Goal: Task Accomplishment & Management: Manage account settings

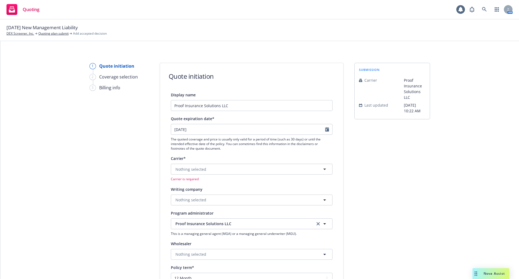
select select "12"
click at [485, 10] on icon at bounding box center [484, 9] width 5 height 5
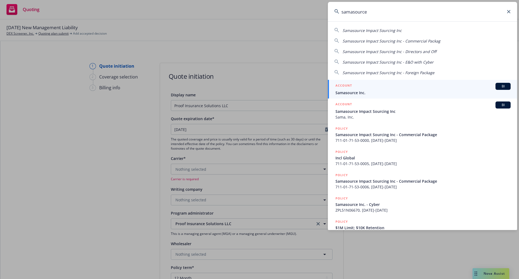
type input "samasource"
click at [431, 90] on span "Samasource Inc." at bounding box center [423, 93] width 175 height 6
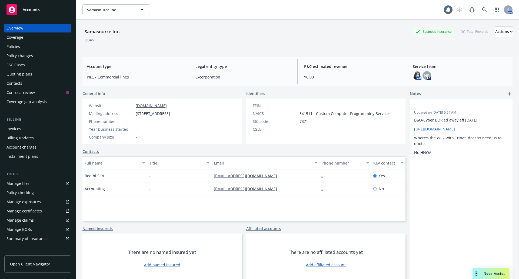
click at [20, 46] on div "Policies" at bounding box center [37, 46] width 63 height 9
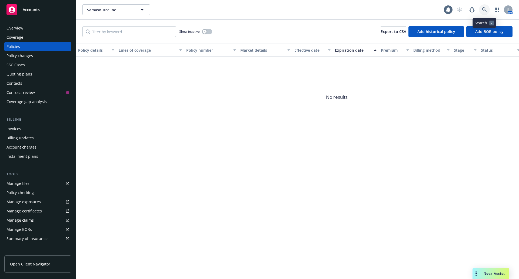
click at [486, 11] on icon at bounding box center [484, 9] width 5 height 5
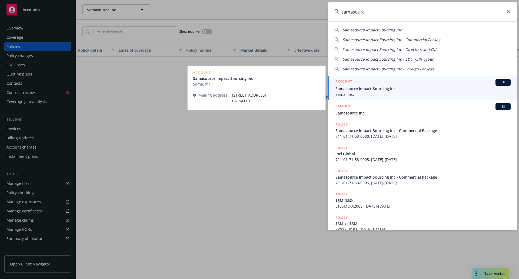
type input "samasourc"
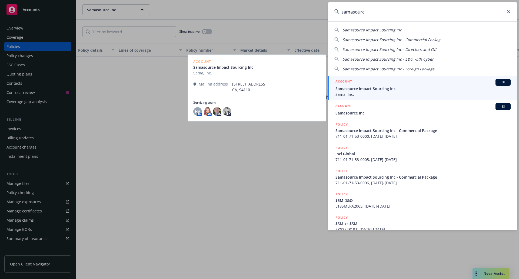
click at [383, 92] on span "Sama, Inc." at bounding box center [423, 94] width 175 height 6
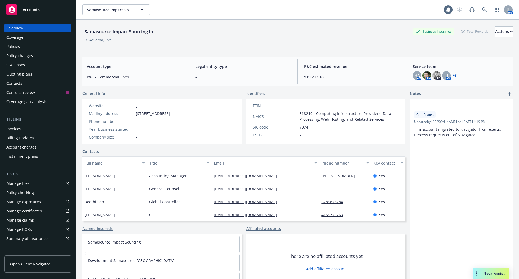
click at [22, 44] on div "Policies" at bounding box center [37, 46] width 63 height 9
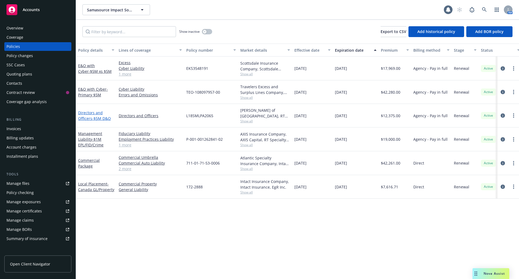
click at [102, 117] on span "- $5M D&O" at bounding box center [101, 118] width 19 height 5
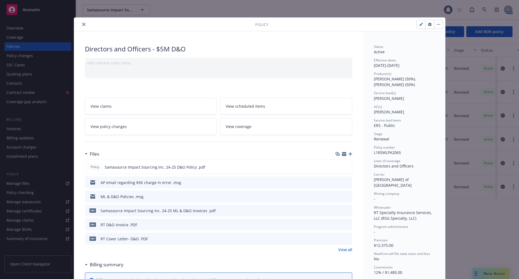
click at [81, 22] on button "close" at bounding box center [84, 24] width 6 height 6
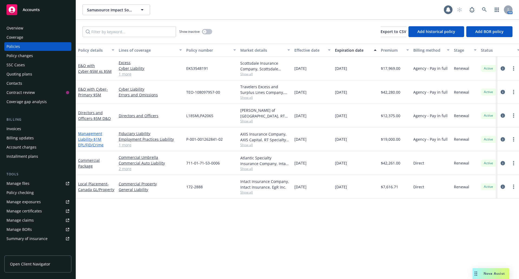
click at [85, 138] on link "Management Liability - $1M EPL/FID/Crime" at bounding box center [90, 139] width 25 height 17
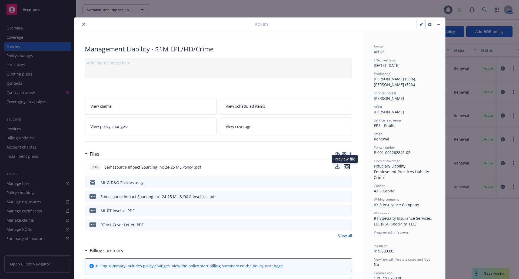
click at [345, 166] on icon "preview file" at bounding box center [347, 167] width 5 height 4
click at [82, 23] on icon "close" at bounding box center [83, 24] width 3 height 3
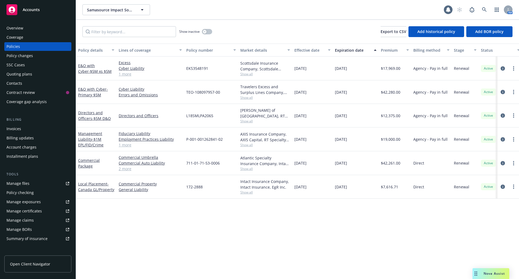
click at [29, 70] on div "Overview Coverage Policies Policy changes SSC Cases Quoting plans Contacts Cont…" at bounding box center [37, 65] width 67 height 82
click at [25, 75] on div "Quoting plans" at bounding box center [19, 74] width 26 height 9
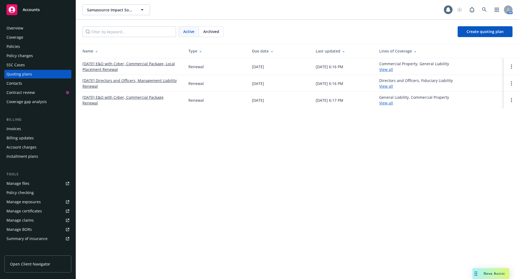
click at [206, 29] on span "Archived" at bounding box center [211, 32] width 16 height 6
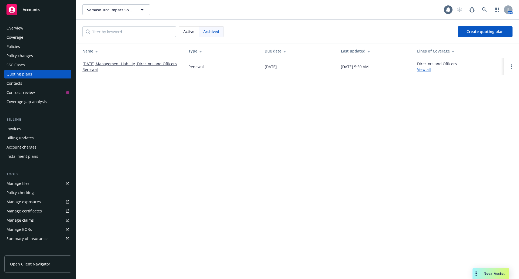
click at [148, 62] on link "11/01/24 Management Liability, Directors and Officers Renewal" at bounding box center [131, 66] width 97 height 11
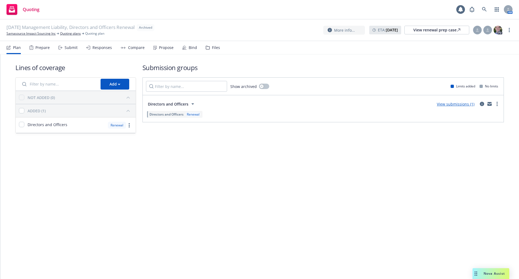
click at [214, 46] on div "Files" at bounding box center [216, 47] width 8 height 4
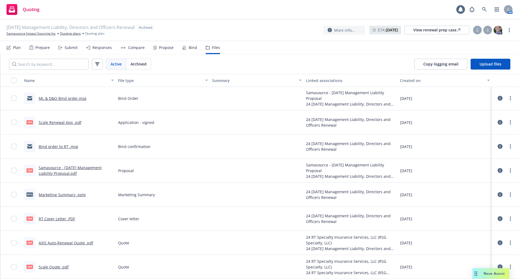
scroll to position [54, 0]
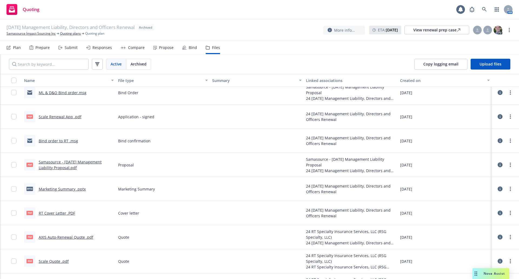
click at [66, 166] on link "Samasource - 11/1/24 Management Liability Proposal.pdf" at bounding box center [70, 164] width 63 height 11
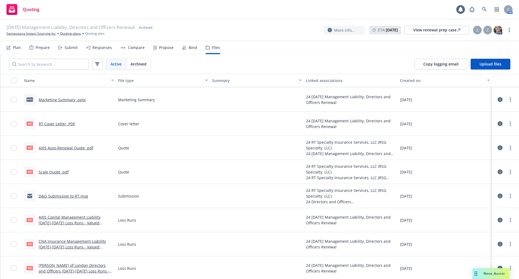
scroll to position [144, 0]
click at [66, 195] on link "D&O Submission to RT.msg" at bounding box center [64, 194] width 50 height 5
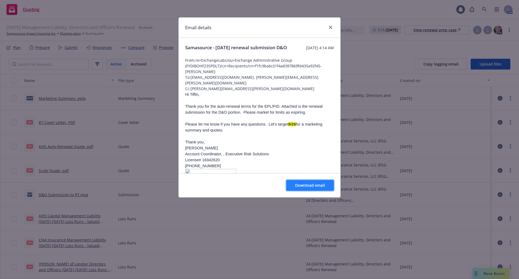
click at [301, 182] on button "Download email" at bounding box center [310, 185] width 48 height 11
click at [331, 27] on icon "close" at bounding box center [330, 27] width 3 height 3
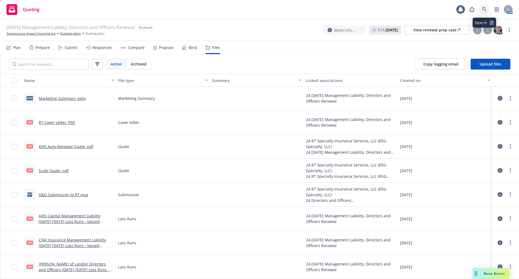
click at [484, 9] on icon at bounding box center [484, 9] width 5 height 5
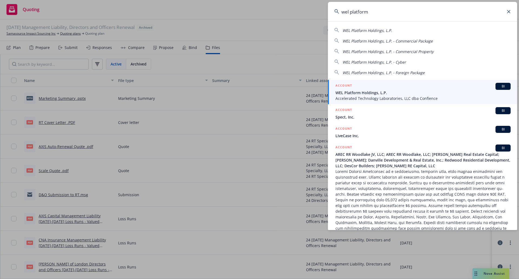
type input "wel platform"
click at [411, 95] on span "WEL Platform Holdings, L.P." at bounding box center [423, 93] width 175 height 6
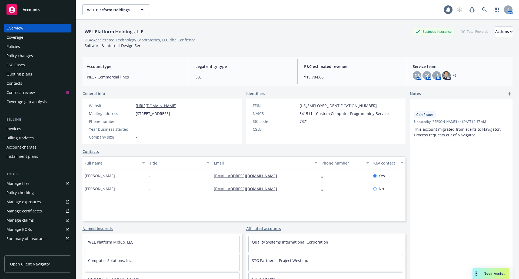
click at [411, 95] on span "Notes" at bounding box center [415, 94] width 11 height 6
click at [17, 45] on div "Policies" at bounding box center [13, 46] width 14 height 9
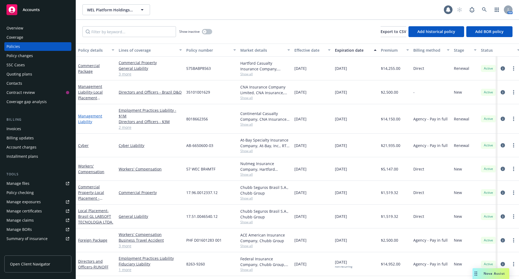
click at [91, 118] on link "Management Liability" at bounding box center [90, 118] width 24 height 11
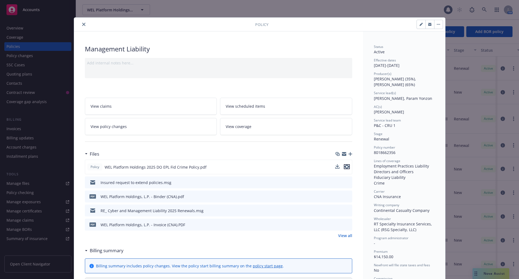
click at [345, 167] on icon "preview file" at bounding box center [347, 167] width 5 height 4
click at [347, 182] on icon "preview file" at bounding box center [347, 182] width 5 height 4
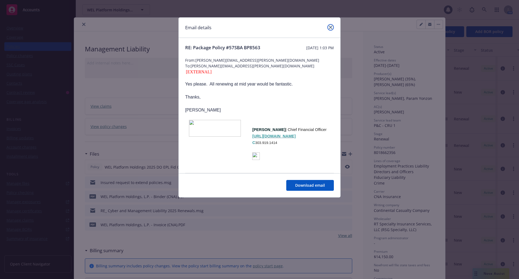
click at [330, 28] on icon "close" at bounding box center [330, 27] width 3 height 3
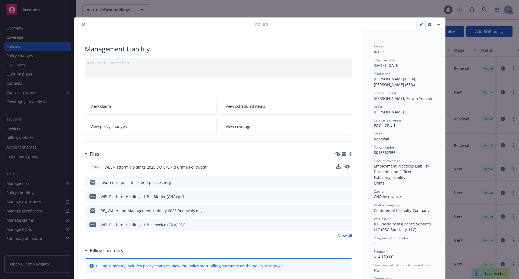
click at [82, 24] on icon "close" at bounding box center [83, 24] width 3 height 3
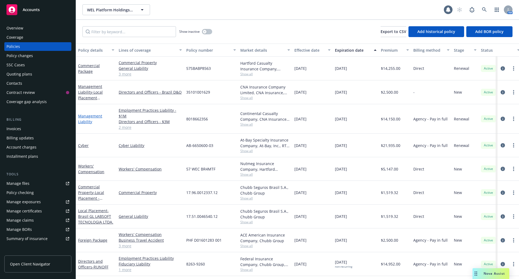
click at [91, 118] on link "Management Liability" at bounding box center [90, 118] width 24 height 11
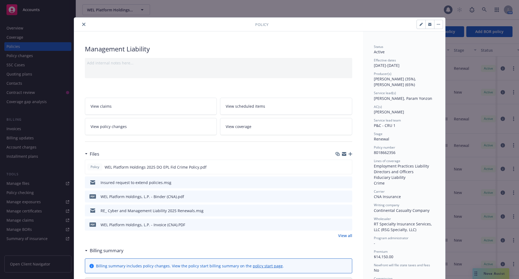
scroll to position [16, 0]
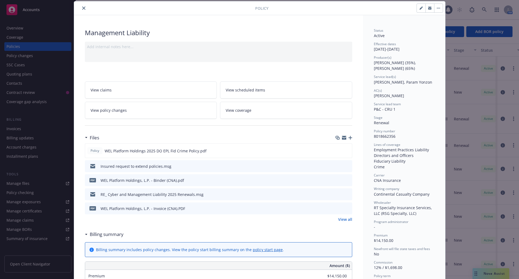
click at [350, 137] on icon "button" at bounding box center [351, 138] width 4 height 4
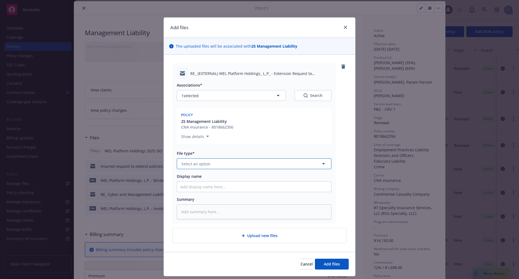
click at [233, 162] on button "Select an option" at bounding box center [254, 163] width 155 height 11
type input "c"
type input "e"
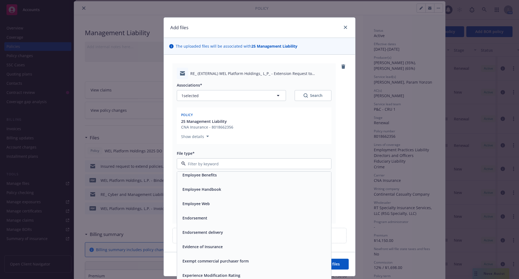
scroll to position [920, 0]
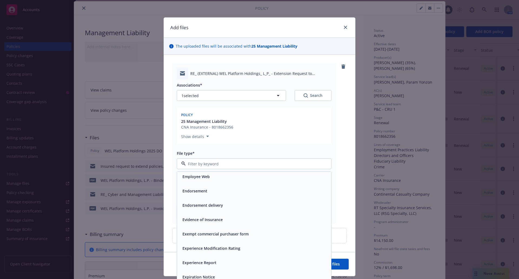
click at [212, 193] on div "Endorsement" at bounding box center [254, 191] width 148 height 8
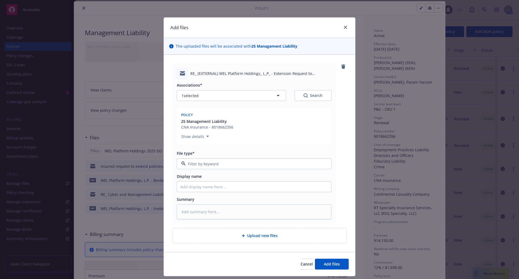
type textarea "x"
click at [217, 185] on input "Display name" at bounding box center [254, 187] width 154 height 10
type input "e"
type textarea "x"
type input "ex"
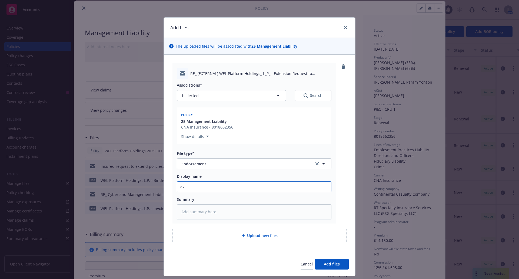
type textarea "x"
type input "ext"
type textarea "x"
type input "exte"
type textarea "x"
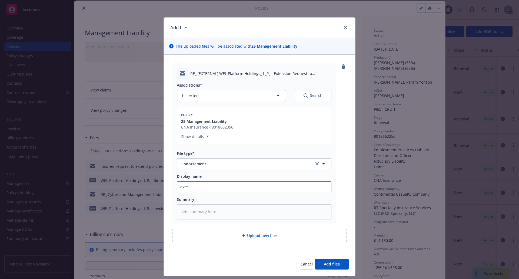
type input "exten"
type textarea "x"
type input "extens"
type textarea "x"
type input "extensi"
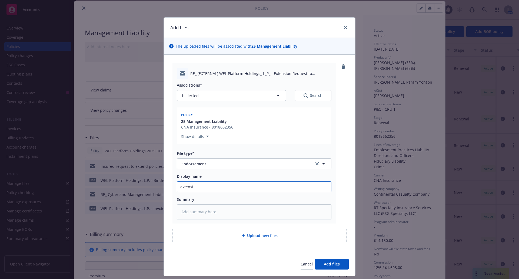
type textarea "x"
type input "extension"
type textarea "x"
type input "extension"
type textarea "x"
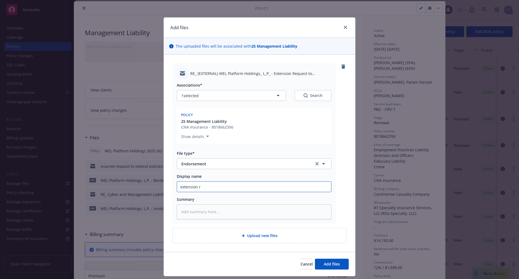
type input "extension re"
type textarea "x"
type input "extension reu"
type textarea "x"
type input "extension re"
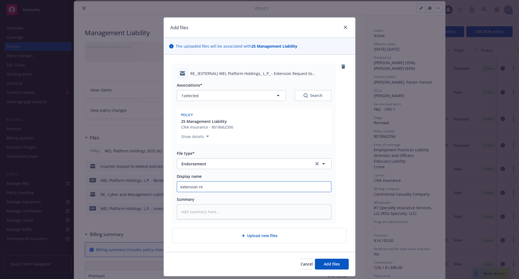
type textarea "x"
type input "extension req"
type textarea "x"
type input "extension reque"
type textarea "x"
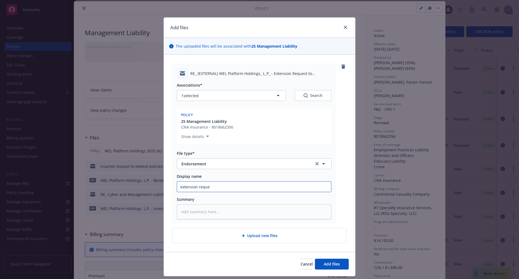
type input "extension reques"
type textarea "x"
type input "extension request"
type textarea "x"
type input "extension request"
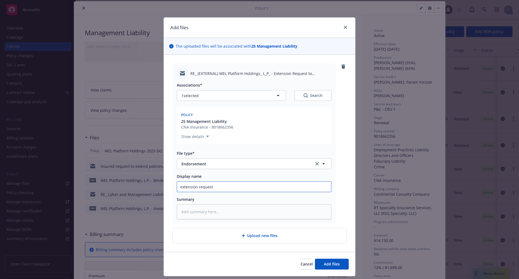
type textarea "x"
type input "extension request t"
type textarea "x"
type input "extension request to"
type textarea "x"
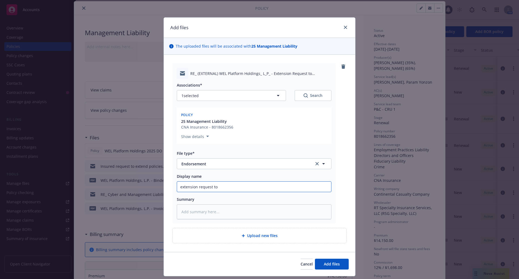
type input "extension request t"
type textarea "x"
type input "extension request to"
type textarea "x"
type input "extension request to"
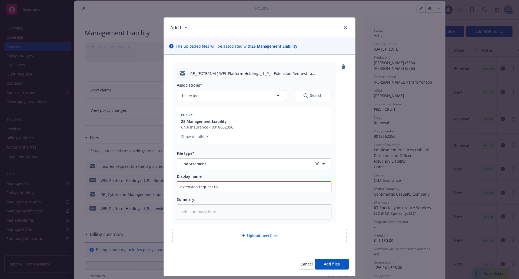
type textarea "x"
type input "extension request to R"
type textarea "x"
type input "extension request to RT"
click at [336, 264] on span "Add files" at bounding box center [332, 263] width 16 height 5
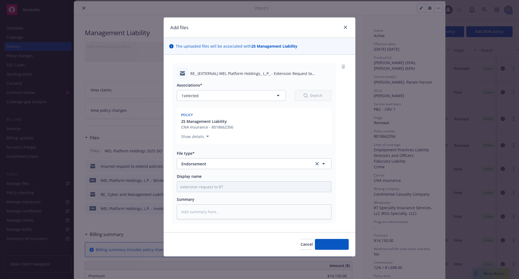
type textarea "x"
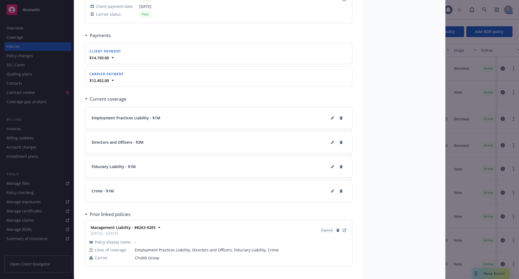
scroll to position [540, 0]
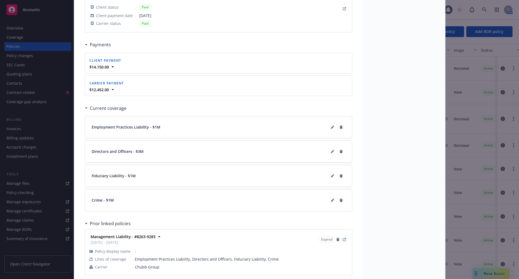
drag, startPoint x: 168, startPoint y: 237, endPoint x: 400, endPoint y: 172, distance: 240.9
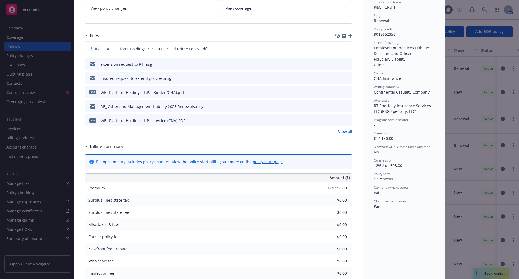
scroll to position [0, 0]
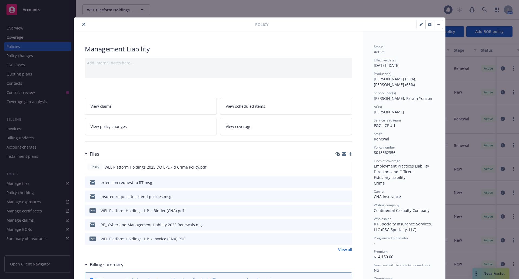
click at [81, 25] on button "close" at bounding box center [84, 24] width 6 height 6
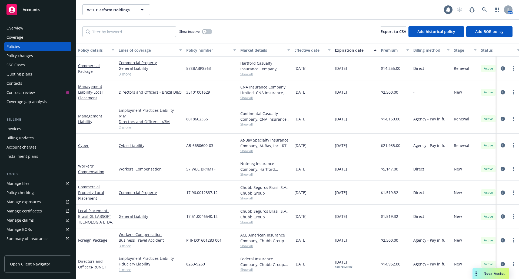
click at [245, 13] on div "WEL Platform Holdings, L.P. WEL Platform Holdings, L.P." at bounding box center [264, 9] width 362 height 11
click at [483, 10] on icon at bounding box center [484, 9] width 5 height 5
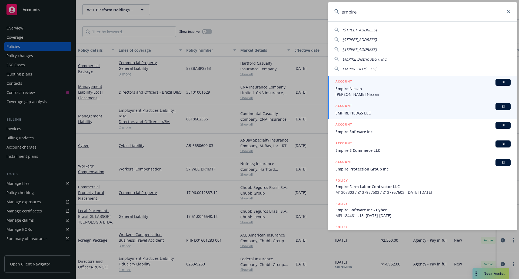
type input "empire"
click at [365, 114] on span "EMPIRE HLDGS LLC" at bounding box center [423, 113] width 175 height 6
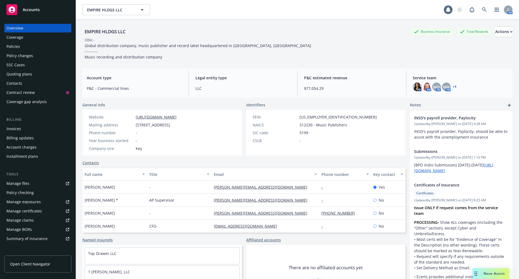
click at [486, 274] on span "Nova Assist" at bounding box center [494, 273] width 21 height 5
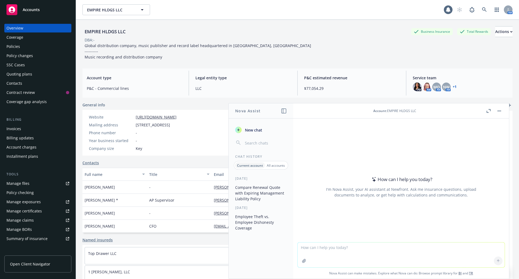
click at [457, 248] on textarea at bounding box center [401, 254] width 207 height 25
type textarea "can you source any examples of employee theft that involved fraudulent use of c…"
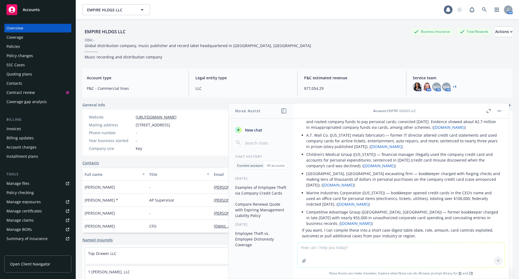
scroll to position [81, 0]
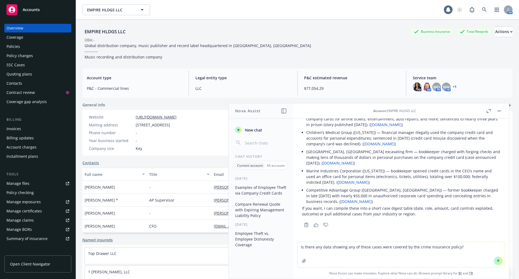
drag, startPoint x: 414, startPoint y: 246, endPoint x: 408, endPoint y: 248, distance: 5.8
click at [408, 248] on textarea "Is there any data showing any of these cases were covered by the crime insuranc…" at bounding box center [401, 254] width 207 height 25
type textarea "Is there any data showing any of these cases were covered by a crime insurance …"
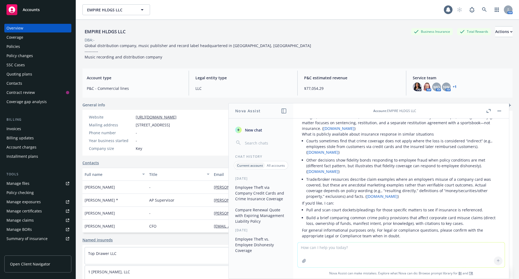
scroll to position [266, 0]
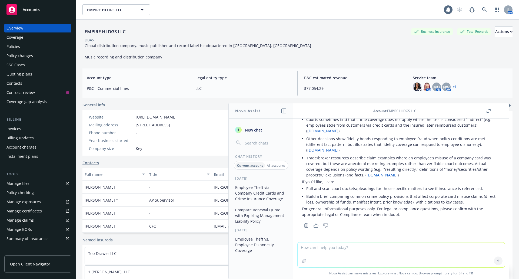
click at [325, 130] on link "dandodiary.com" at bounding box center [323, 130] width 31 height 5
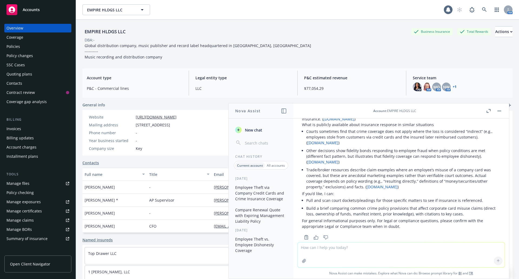
scroll to position [239, 0]
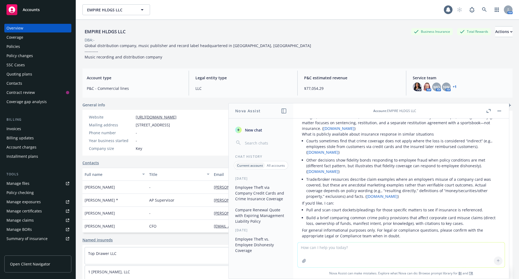
click at [378, 199] on link "bitnerhenry.com" at bounding box center [382, 196] width 31 height 5
click at [482, 8] on icon at bounding box center [484, 9] width 5 height 5
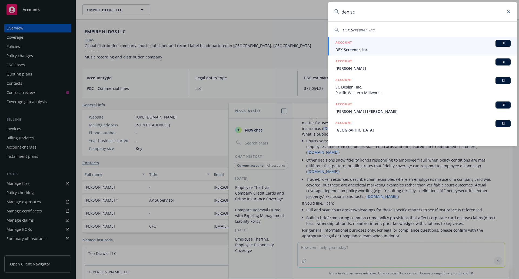
type input "dex sc"
click at [403, 44] on div "ACCOUNT BI" at bounding box center [423, 43] width 175 height 7
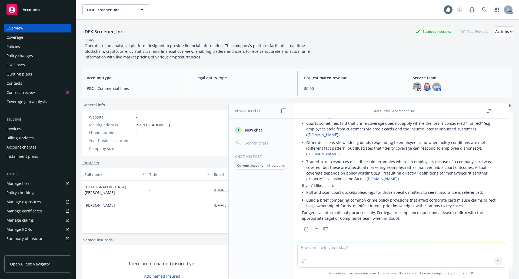
scroll to position [266, 0]
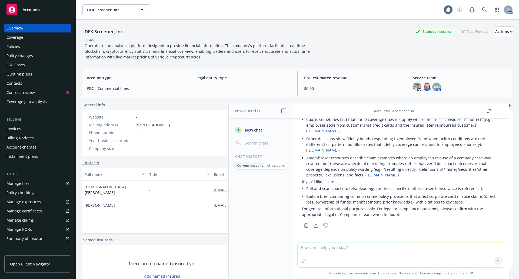
click at [499, 109] on button "button" at bounding box center [499, 111] width 6 height 6
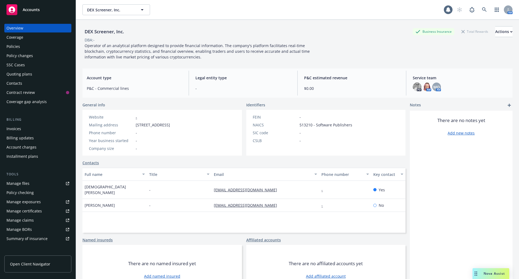
click at [29, 71] on div "Quoting plans" at bounding box center [19, 74] width 26 height 9
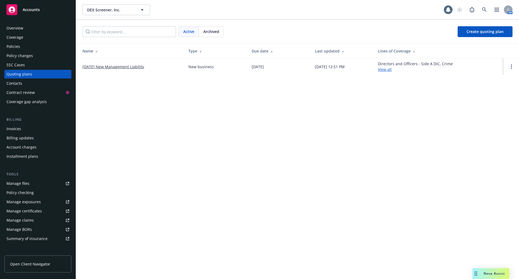
click at [134, 67] on link "[DATE] New Management Liability" at bounding box center [114, 67] width 62 height 6
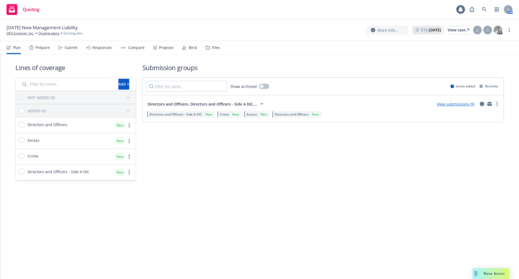
click at [68, 48] on div "Submit" at bounding box center [71, 47] width 13 height 4
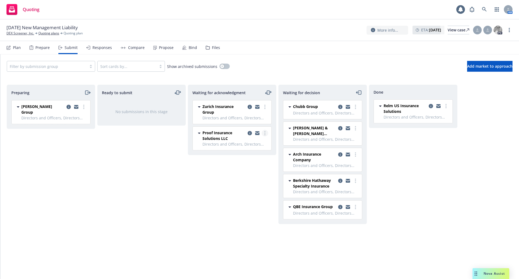
click at [265, 133] on icon "more" at bounding box center [265, 133] width 1 height 4
click at [255, 178] on span "Add accepted decision" at bounding box center [241, 176] width 54 height 5
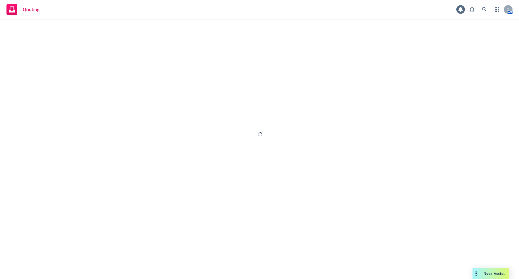
select select "12"
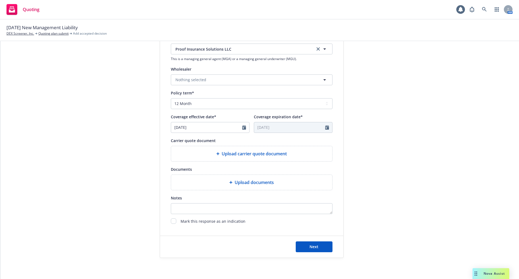
scroll to position [181, 0]
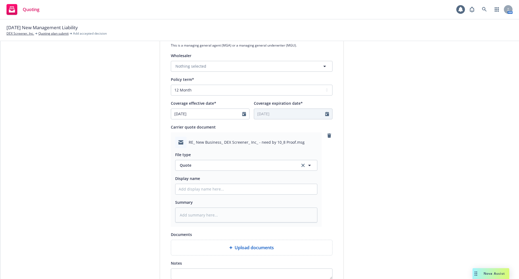
type textarea "x"
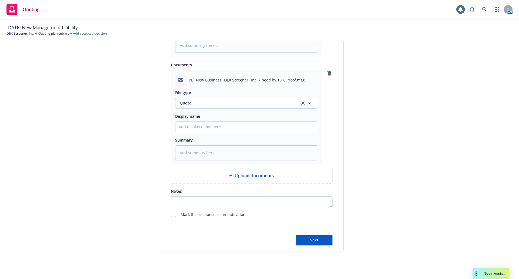
scroll to position [358, 0]
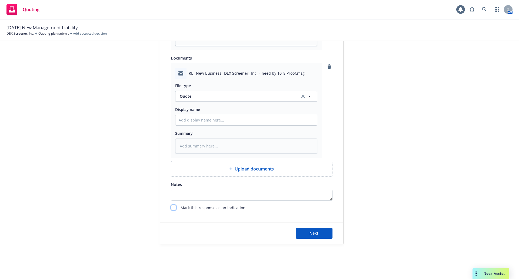
click at [171, 207] on input "checkbox" at bounding box center [173, 207] width 5 height 5
checkbox input "true"
click at [314, 234] on span "Next" at bounding box center [314, 232] width 9 height 5
type textarea "x"
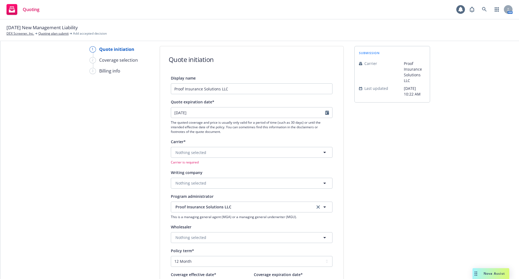
scroll to position [13, 0]
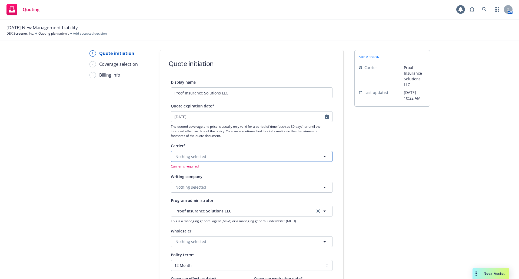
click at [201, 155] on span "Nothing selected" at bounding box center [191, 157] width 31 height 6
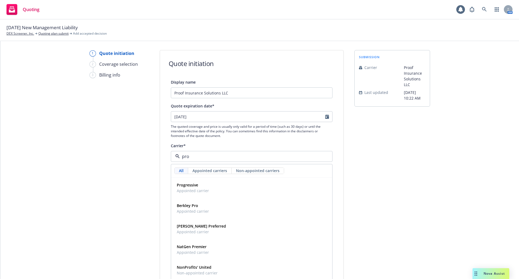
type input "proo"
type textarea "x"
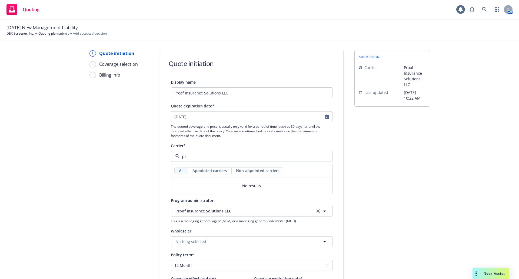
type input "p"
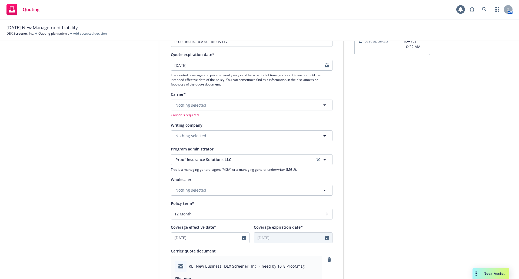
scroll to position [67, 0]
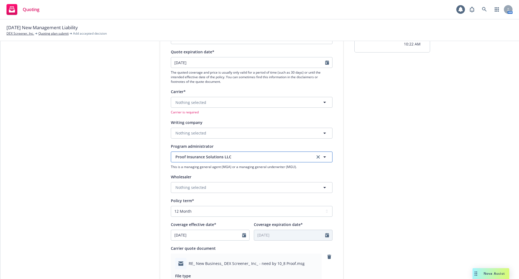
click at [245, 159] on span "Proof Insurance Solutions LLC" at bounding box center [241, 157] width 131 height 6
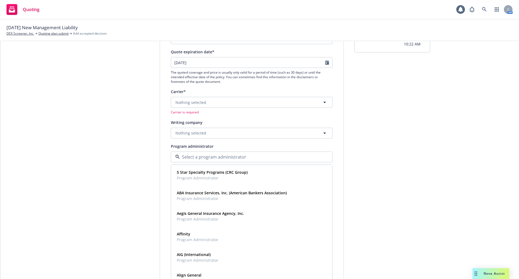
click at [141, 160] on div "1 Quote initiation 2 Coverage selection 3 Billing info" at bounding box center [120, 269] width 60 height 546
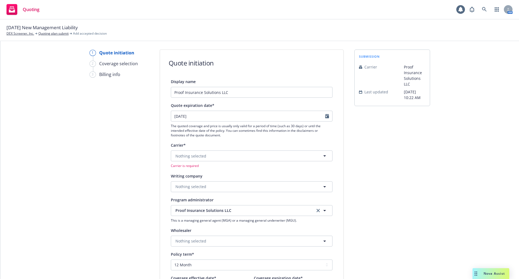
scroll to position [13, 0]
click at [184, 156] on span "Nothing selected" at bounding box center [191, 157] width 31 height 6
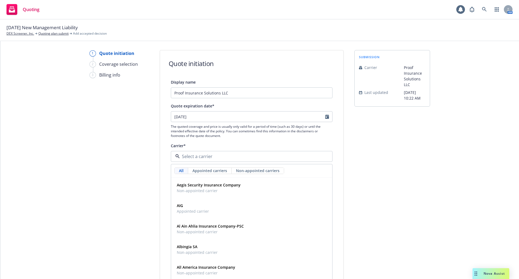
scroll to position [162, 0]
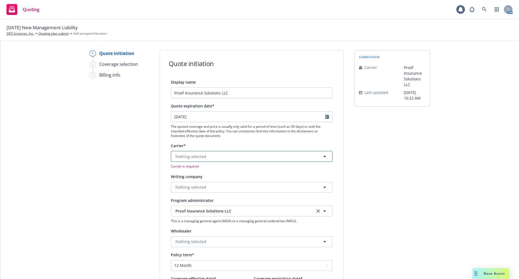
click at [205, 155] on button "Nothing selected" at bounding box center [252, 156] width 162 height 11
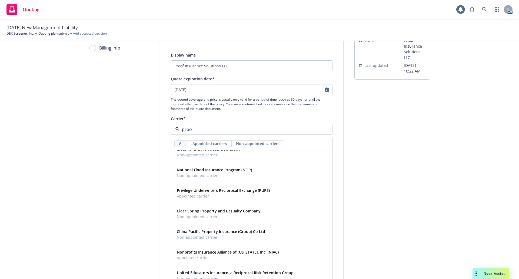
scroll to position [0, 0]
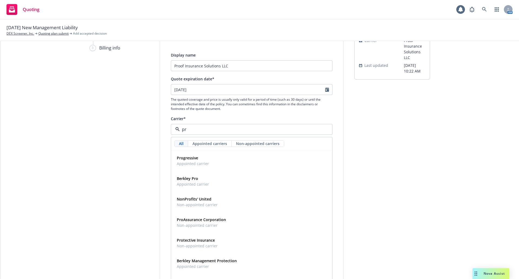
type input "p"
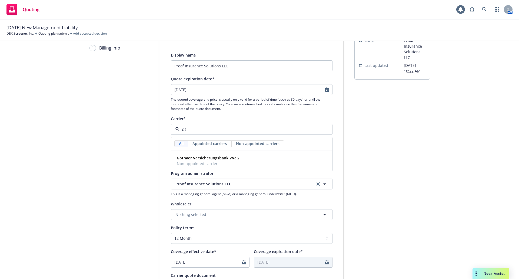
type input "o"
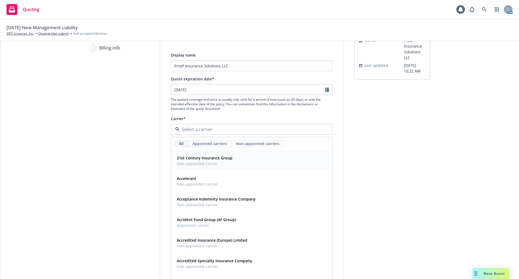
click at [208, 160] on strong "21st Century Insurance Group" at bounding box center [205, 157] width 56 height 5
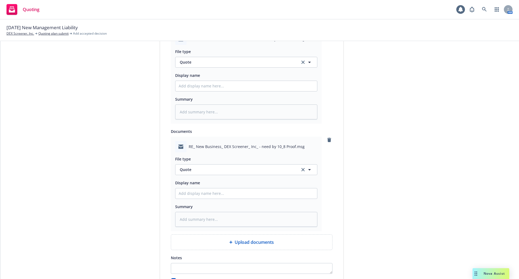
scroll to position [380, 0]
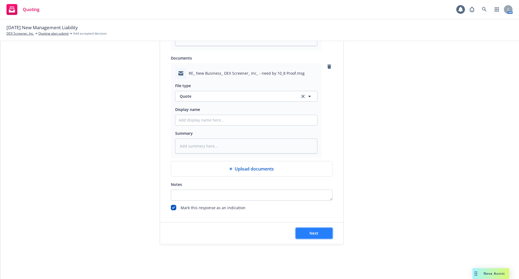
click at [307, 238] on button "Next" at bounding box center [314, 233] width 37 height 11
type textarea "x"
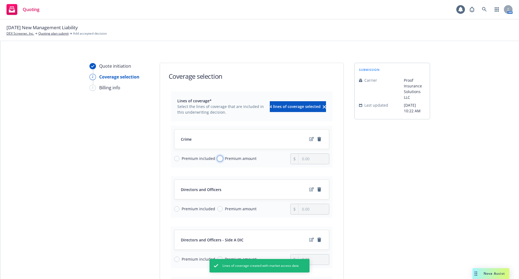
click at [217, 159] on input "Premium amount" at bounding box center [219, 158] width 5 height 5
radio input "true"
click at [306, 160] on input "0.00" at bounding box center [314, 159] width 30 height 10
drag, startPoint x: 313, startPoint y: 159, endPoint x: 285, endPoint y: 159, distance: 27.3
click at [285, 159] on div "Premium included Premium amount 0.00" at bounding box center [251, 158] width 155 height 11
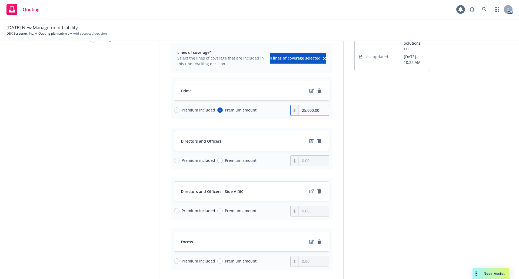
scroll to position [54, 0]
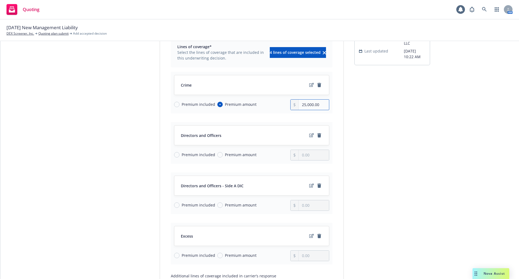
type input "25,000.00"
click at [217, 155] on input "Premium amount" at bounding box center [219, 154] width 5 height 5
radio input "true"
click at [318, 157] on input "0.00" at bounding box center [314, 155] width 30 height 10
drag, startPoint x: 318, startPoint y: 157, endPoint x: 284, endPoint y: 153, distance: 34.0
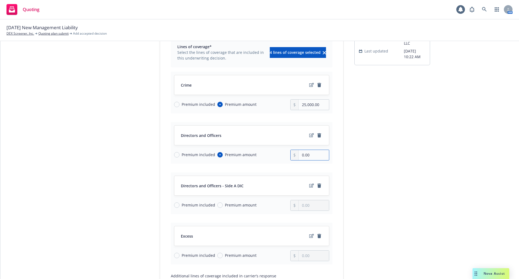
click at [284, 153] on div "Premium included Premium amount 0.00" at bounding box center [251, 155] width 155 height 11
type input "75,000.00"
click at [319, 187] on icon "remove" at bounding box center [319, 185] width 4 height 4
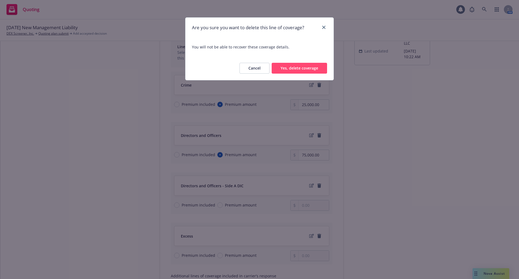
click at [287, 67] on button "Yes, delete coverage" at bounding box center [299, 68] width 55 height 11
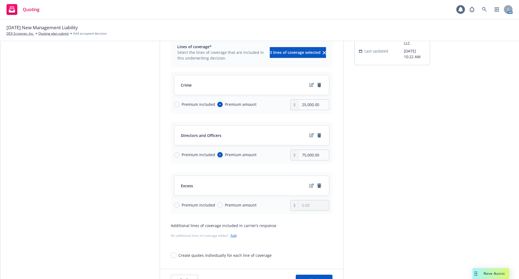
click at [318, 187] on icon "remove" at bounding box center [320, 185] width 4 height 4
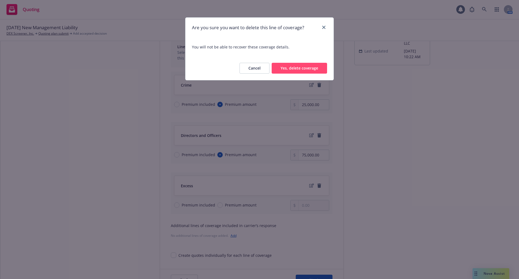
click at [298, 67] on button "Yes, delete coverage" at bounding box center [299, 68] width 55 height 11
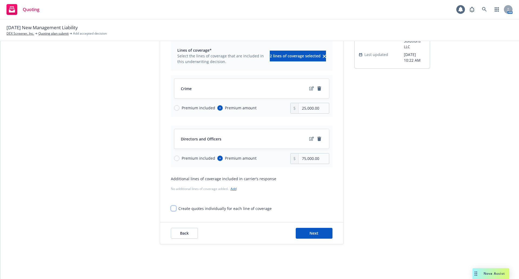
click at [171, 209] on input "Create quotes individually for each line of coverage" at bounding box center [173, 208] width 5 height 5
checkbox input "true"
click at [310, 232] on span "Next" at bounding box center [314, 232] width 9 height 5
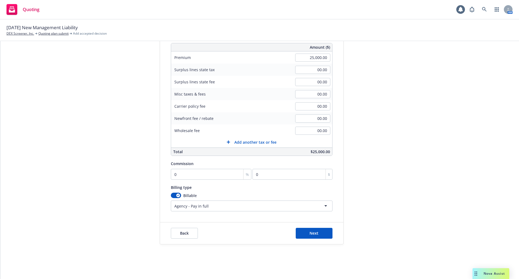
scroll to position [0, 0]
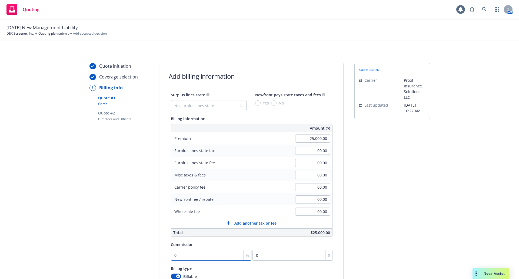
click at [179, 255] on input "0" at bounding box center [211, 255] width 81 height 11
type input "15"
type input "3750"
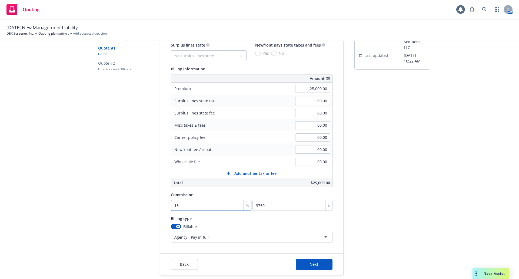
scroll to position [54, 0]
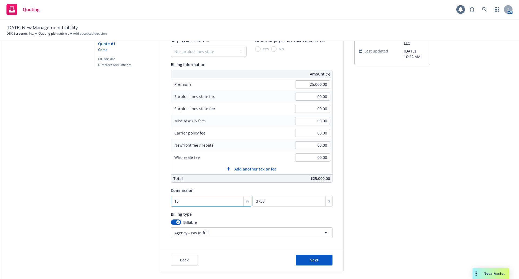
type input "15"
click at [239, 52] on select "No surplus lines state Alaska Alabama Arkansas Arizona California Colorado Conn…" at bounding box center [209, 51] width 76 height 11
select select "DE"
click at [171, 46] on select "No surplus lines state Alaska Alabama Arkansas Arizona California Colorado Conn…" at bounding box center [209, 51] width 76 height 11
type input "750.00"
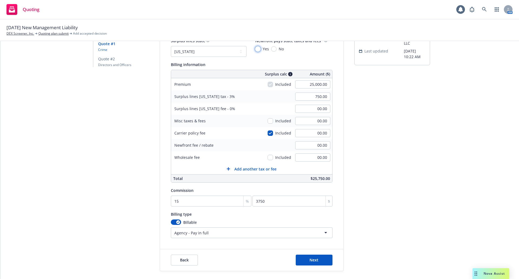
click at [256, 50] on input "Yes" at bounding box center [257, 48] width 5 height 5
radio input "true"
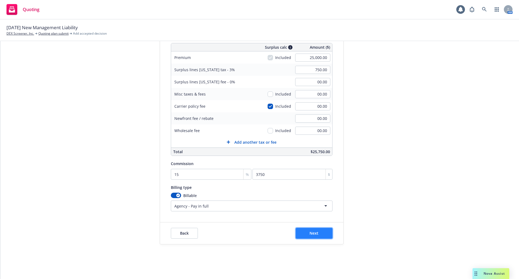
click at [319, 234] on button "Next" at bounding box center [314, 233] width 37 height 11
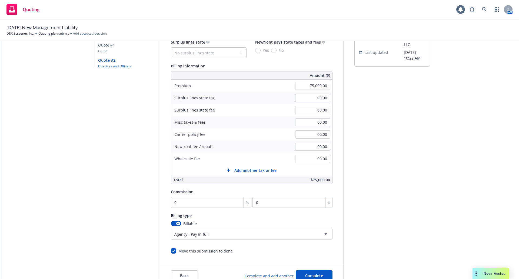
scroll to position [0, 0]
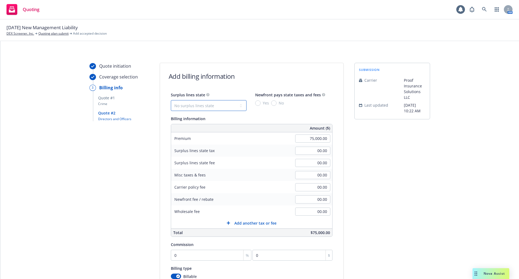
click at [240, 108] on select "No surplus lines state Alaska Alabama Arkansas Arizona California Colorado Conn…" at bounding box center [209, 105] width 76 height 11
select select "DE"
click at [171, 100] on select "No surplus lines state Alaska Alabama Arkansas Arizona California Colorado Conn…" at bounding box center [209, 105] width 76 height 11
type input "2,250.00"
click at [256, 103] on input "Yes" at bounding box center [257, 102] width 5 height 5
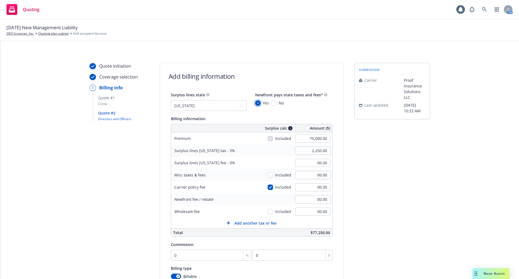
radio input "true"
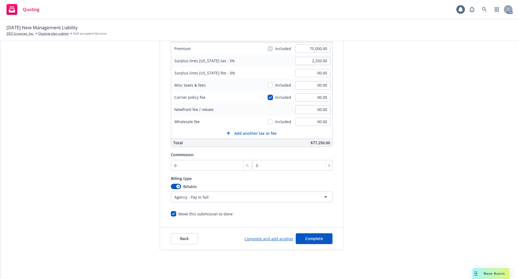
scroll to position [95, 0]
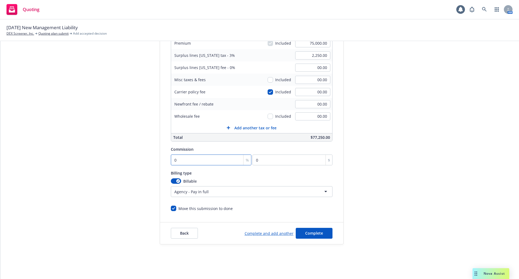
click at [222, 162] on input "0" at bounding box center [211, 159] width 81 height 11
type input "15"
type input "11250"
type input "15"
click at [324, 233] on button "Complete" at bounding box center [314, 233] width 37 height 11
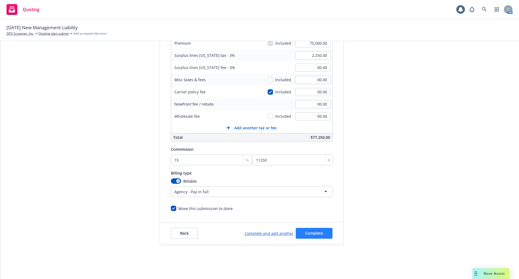
scroll to position [0, 0]
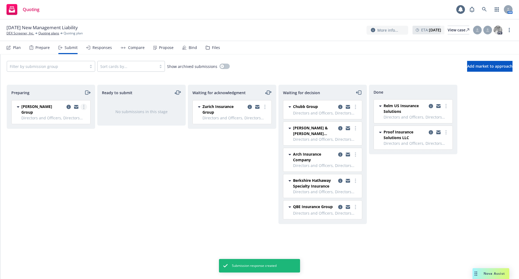
click at [85, 107] on link "more" at bounding box center [84, 107] width 6 height 6
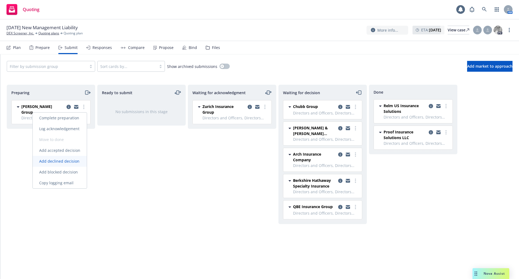
click at [73, 162] on span "Add declined decision" at bounding box center [59, 161] width 53 height 5
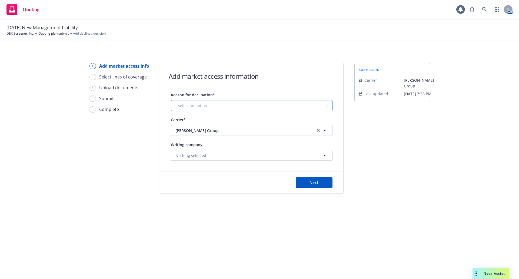
click at [177, 104] on select "-- select an option -- Cannot compete with other markets Carrier non-renewed Ca…" at bounding box center [252, 105] width 162 height 11
select select "DOES_NOT_FIT_UNDERWRITER_APPETITE"
click at [171, 100] on select "-- select an option -- Cannot compete with other markets Carrier non-renewed Ca…" at bounding box center [252, 105] width 162 height 11
click at [310, 183] on span "Next" at bounding box center [314, 182] width 9 height 5
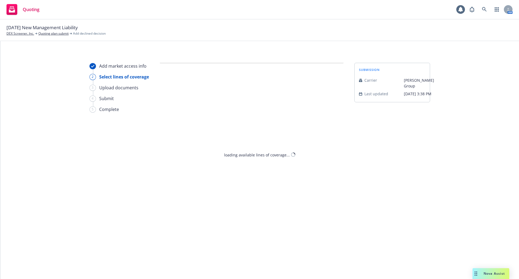
select select "DOES_NOT_FIT_UNDERWRITER_APPETITE"
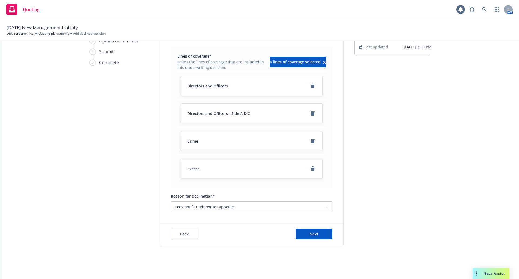
scroll to position [48, 0]
click at [307, 233] on button "Next" at bounding box center [314, 233] width 37 height 11
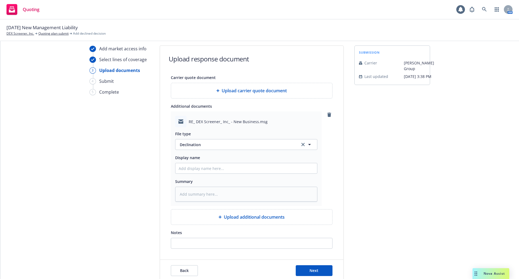
scroll to position [55, 0]
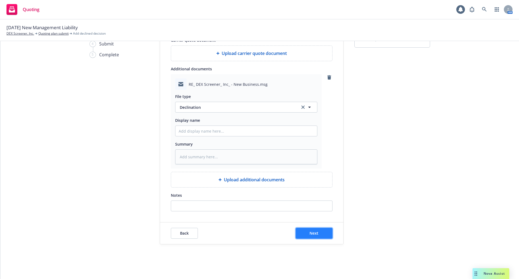
click at [312, 232] on span "Next" at bounding box center [314, 232] width 9 height 5
type textarea "x"
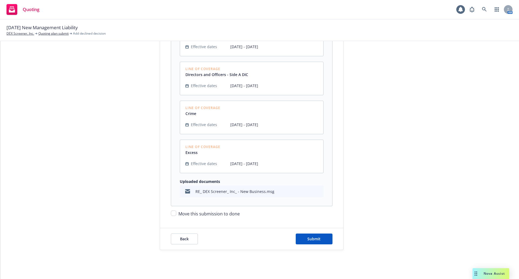
scroll to position [154, 0]
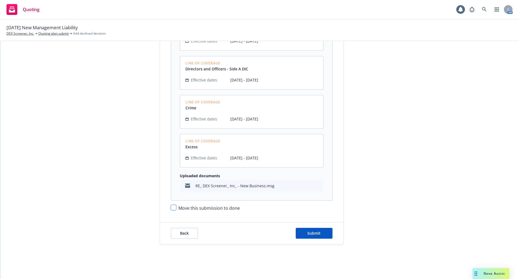
click at [172, 207] on input "Move this submission to done" at bounding box center [173, 207] width 5 height 5
checkbox input "true"
click at [304, 231] on button "Submit" at bounding box center [314, 233] width 37 height 11
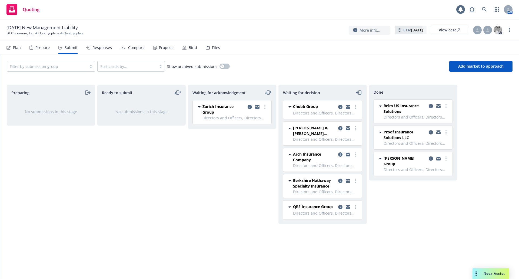
click at [308, 135] on span "[PERSON_NAME] & [PERSON_NAME] ([GEOGRAPHIC_DATA])" at bounding box center [314, 130] width 43 height 11
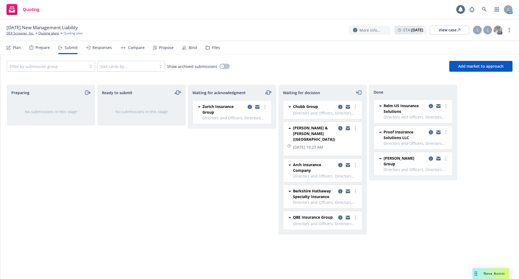
click at [308, 135] on span "[PERSON_NAME] & [PERSON_NAME] ([GEOGRAPHIC_DATA])" at bounding box center [314, 133] width 43 height 17
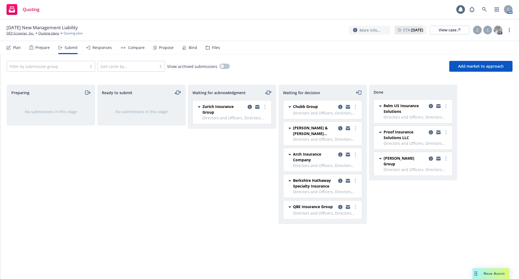
click at [340, 128] on icon "copy logging email" at bounding box center [340, 128] width 4 height 4
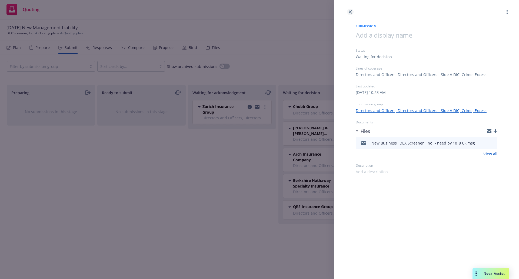
click at [350, 11] on icon "close" at bounding box center [350, 11] width 3 height 3
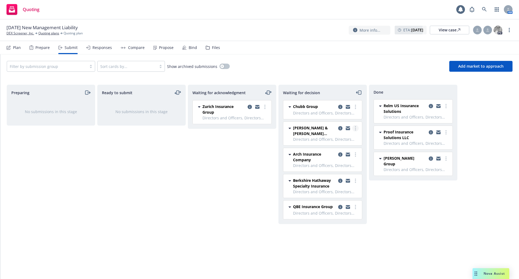
click at [356, 128] on circle "more" at bounding box center [355, 128] width 1 height 1
click at [344, 171] on span "Add declined decision" at bounding box center [331, 171] width 53 height 5
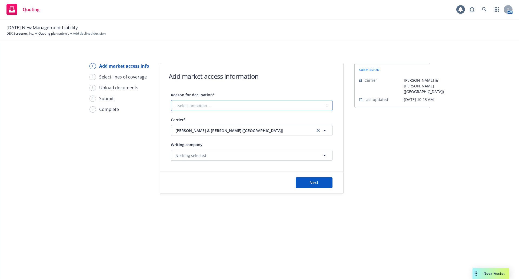
click at [304, 103] on select "-- select an option -- Cannot compete with other markets Carrier non-renewed Ca…" at bounding box center [252, 105] width 162 height 11
select select "DOES_NOT_FIT_UNDERWRITER_APPETITE"
click at [171, 100] on select "-- select an option -- Cannot compete with other markets Carrier non-renewed Ca…" at bounding box center [252, 105] width 162 height 11
click at [305, 183] on button "Next" at bounding box center [314, 182] width 37 height 11
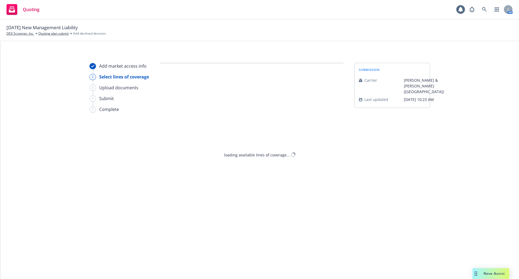
select select "DOES_NOT_FIT_UNDERWRITER_APPETITE"
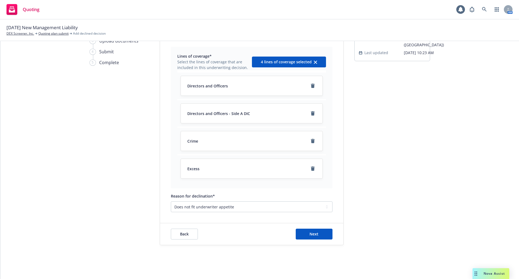
scroll to position [48, 0]
click at [307, 231] on button "Next" at bounding box center [314, 233] width 37 height 11
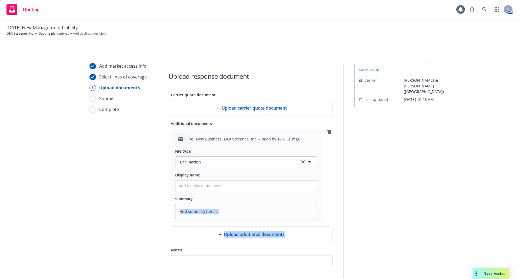
drag, startPoint x: 329, startPoint y: 208, endPoint x: 338, endPoint y: 227, distance: 21.2
click at [338, 227] on div "Carrier quote document Upload carrier quote document Additional documents Re_ N…" at bounding box center [251, 178] width 183 height 174
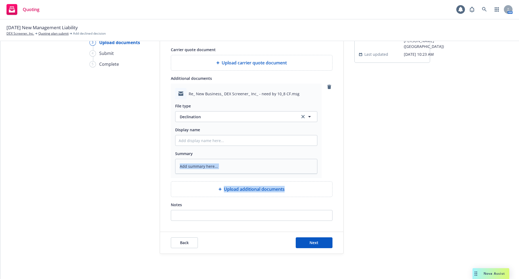
scroll to position [55, 0]
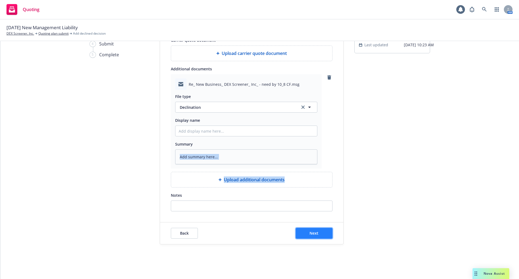
click at [315, 234] on span "Next" at bounding box center [314, 232] width 9 height 5
type textarea "x"
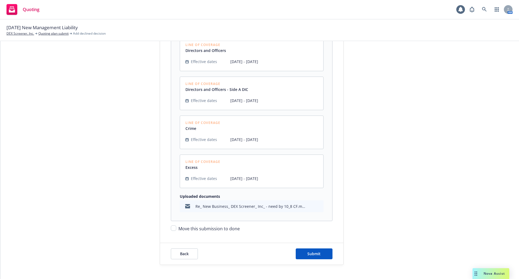
scroll to position [154, 0]
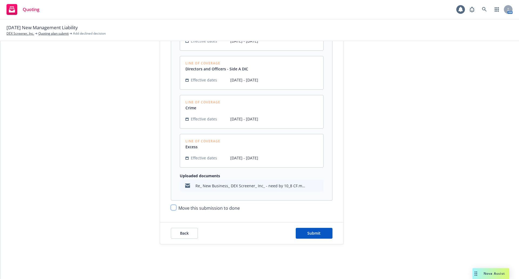
click at [172, 207] on input "Move this submission to done" at bounding box center [173, 207] width 5 height 5
checkbox input "true"
click at [315, 237] on button "Submit" at bounding box center [314, 233] width 37 height 11
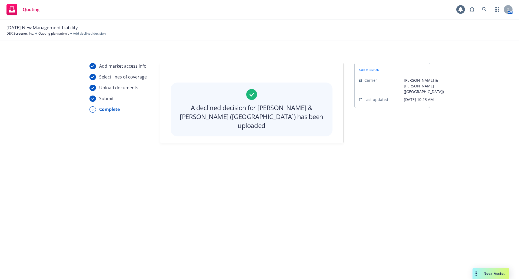
scroll to position [0, 0]
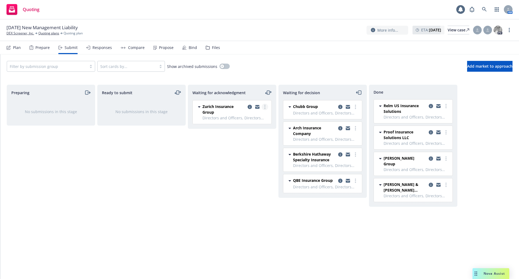
click at [266, 108] on link "more" at bounding box center [265, 107] width 6 height 6
click at [254, 162] on span "Add declined decision" at bounding box center [240, 161] width 53 height 5
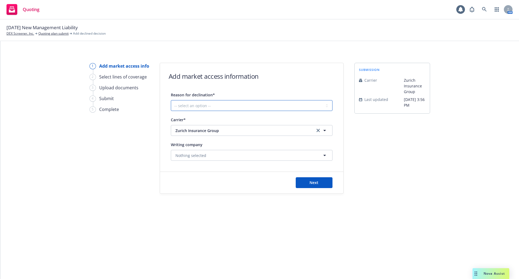
click at [246, 101] on select "-- select an option -- Cannot compete with other markets Carrier non-renewed Ca…" at bounding box center [252, 105] width 162 height 11
select select "DOES_NOT_FIT_UNDERWRITER_APPETITE"
click at [171, 100] on select "-- select an option -- Cannot compete with other markets Carrier non-renewed Ca…" at bounding box center [252, 105] width 162 height 11
click at [302, 179] on button "Next" at bounding box center [314, 182] width 37 height 11
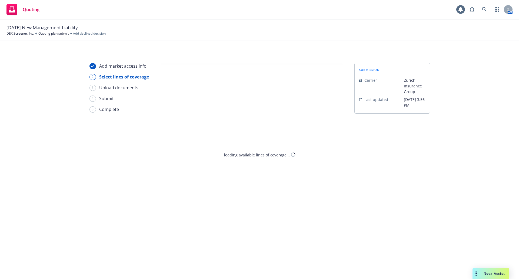
select select "DOES_NOT_FIT_UNDERWRITER_APPETITE"
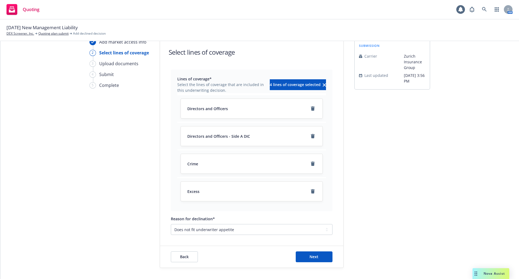
scroll to position [48, 0]
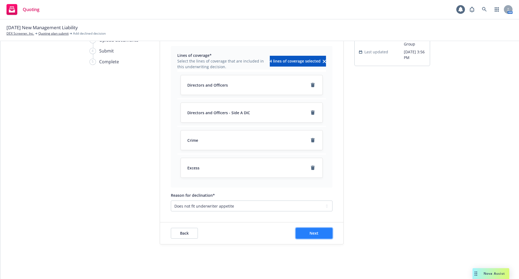
click at [311, 233] on span "Next" at bounding box center [314, 232] width 9 height 5
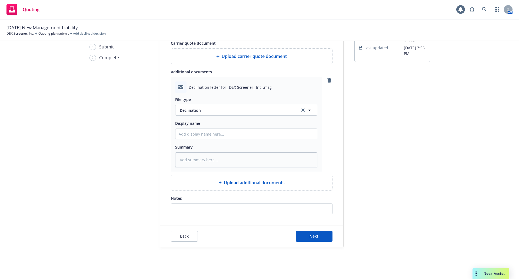
scroll to position [55, 0]
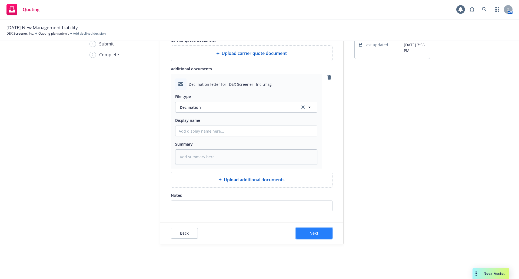
click at [320, 233] on button "Next" at bounding box center [314, 233] width 37 height 11
type textarea "x"
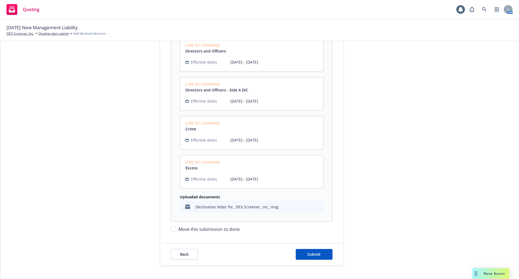
scroll to position [154, 0]
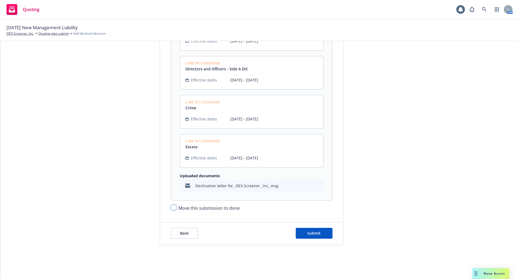
click at [171, 207] on input "Move this submission to done" at bounding box center [173, 207] width 5 height 5
checkbox input "true"
click at [301, 231] on button "Submit" at bounding box center [314, 233] width 37 height 11
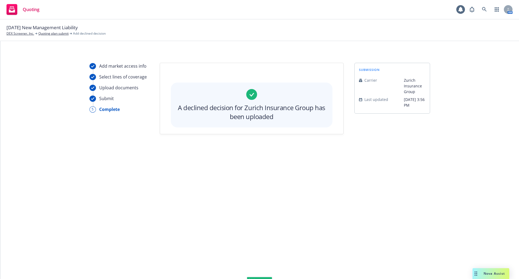
scroll to position [0, 0]
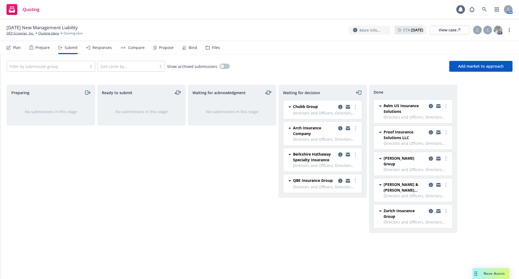
click at [242, 192] on div "Waiting for acknowledgment No submissions in this stage" at bounding box center [232, 176] width 88 height 183
